Goal: Transaction & Acquisition: Purchase product/service

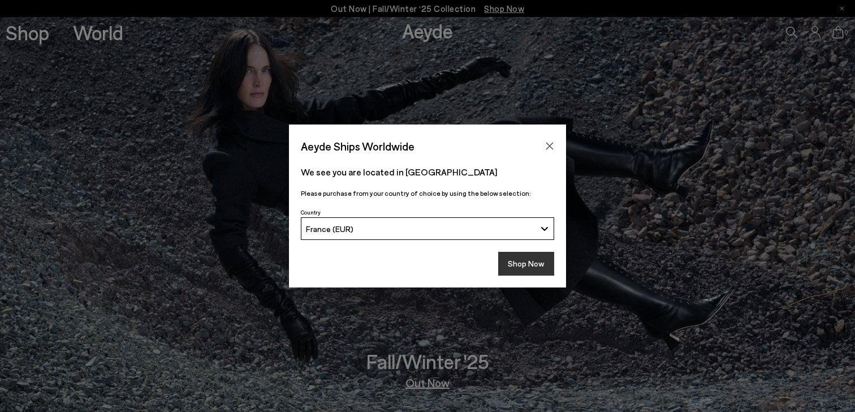
click at [515, 262] on button "Shop Now" at bounding box center [526, 264] width 56 height 24
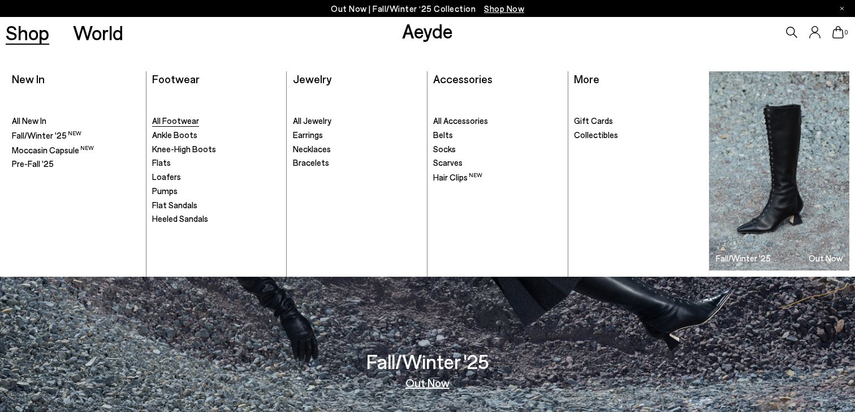
click at [188, 124] on span "All Footwear" at bounding box center [175, 120] width 47 height 10
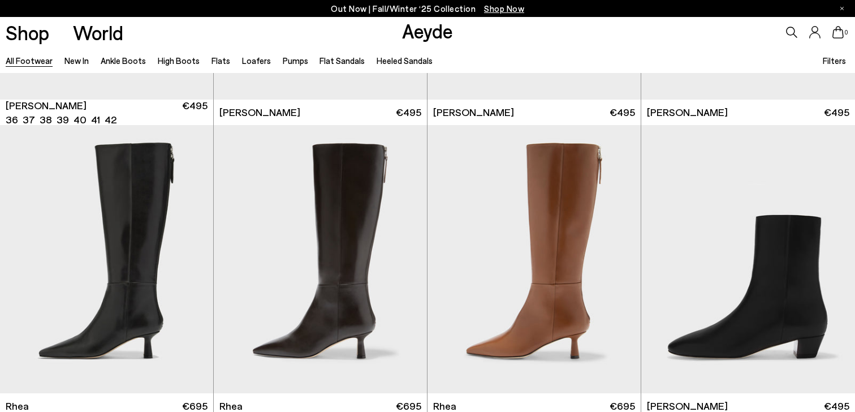
scroll to position [2395, 0]
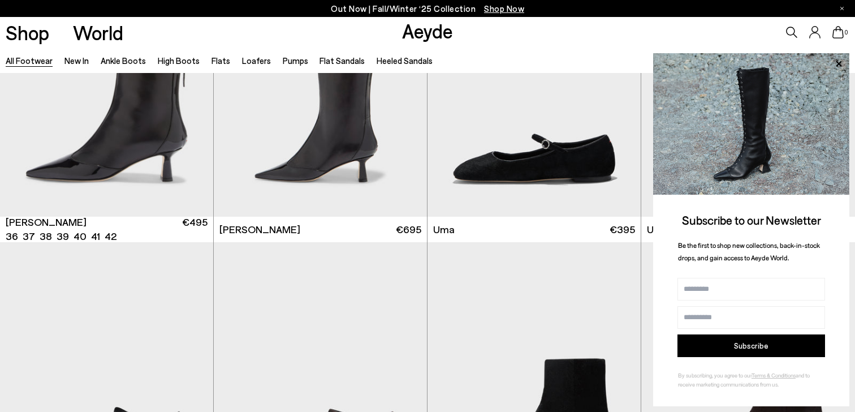
scroll to position [3266, 0]
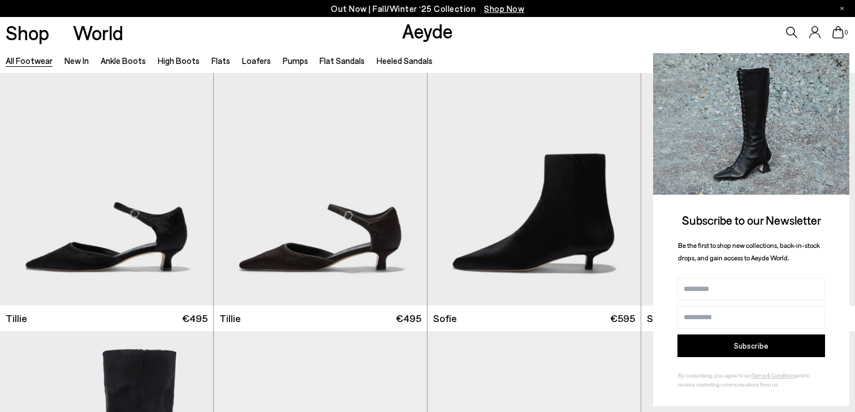
click at [840, 62] on icon at bounding box center [839, 64] width 6 height 6
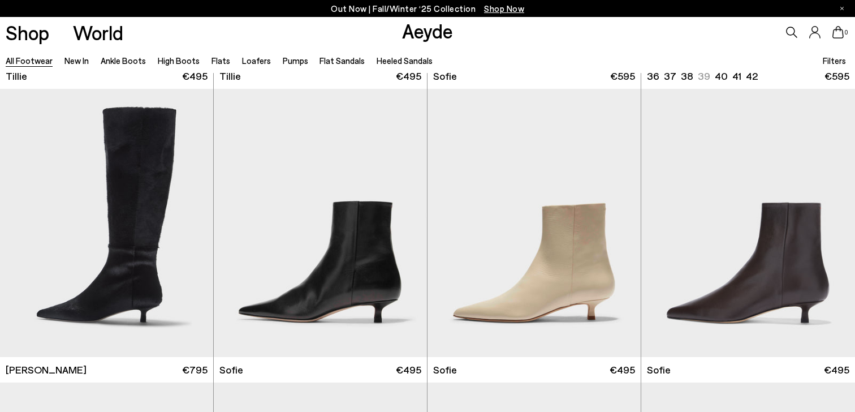
scroll to position [3605, 0]
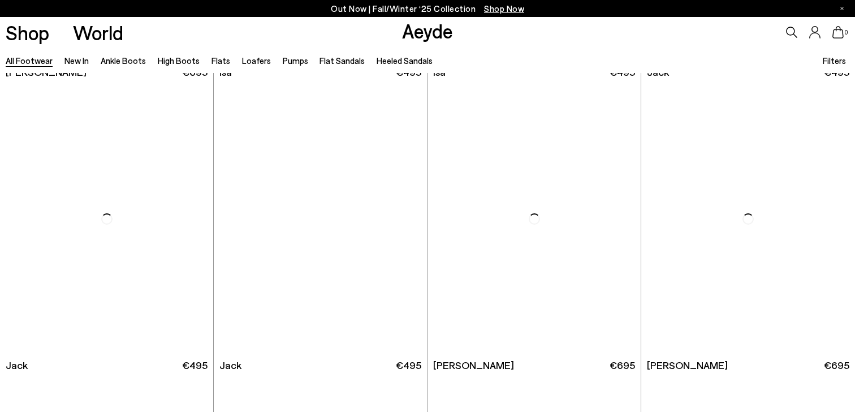
scroll to position [7568, 0]
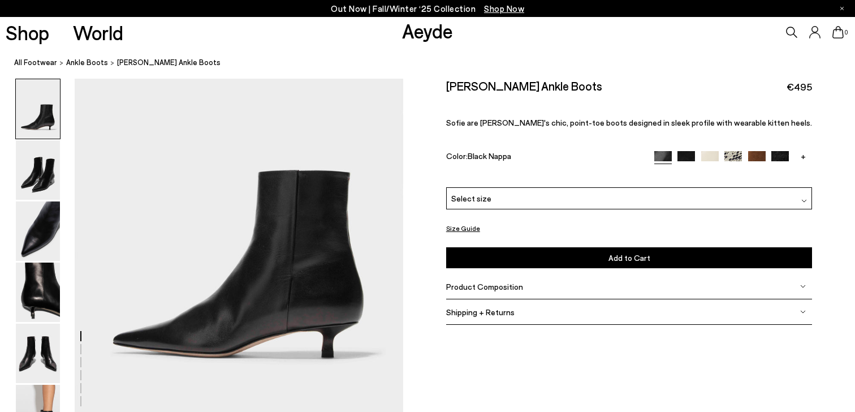
scroll to position [97, 0]
